Goal: Information Seeking & Learning: Check status

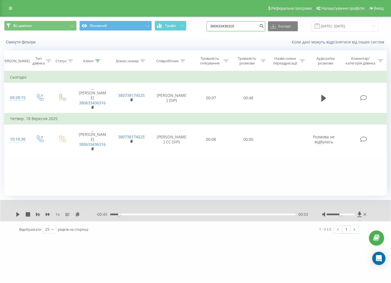
click at [256, 24] on input "380633436316" at bounding box center [236, 26] width 59 height 10
type input "3"
paste input "380993893110"
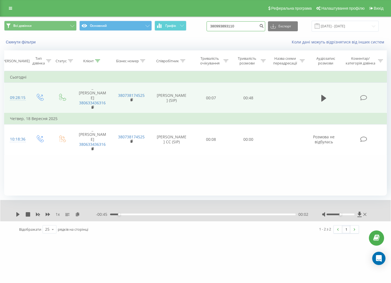
type input "380993893110"
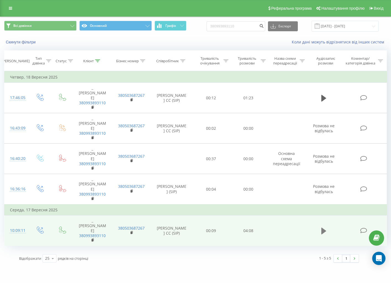
click at [323, 228] on icon at bounding box center [323, 231] width 5 height 7
